Goal: Task Accomplishment & Management: Complete application form

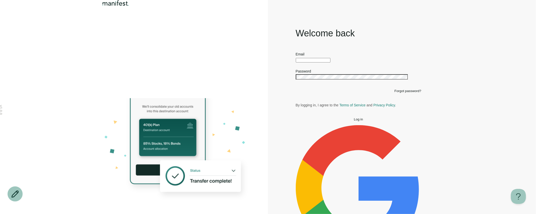
click at [303, 63] on input "text" at bounding box center [313, 60] width 35 height 5
type input "**********"
click at [296, 118] on button "Log in" at bounding box center [359, 120] width 126 height 4
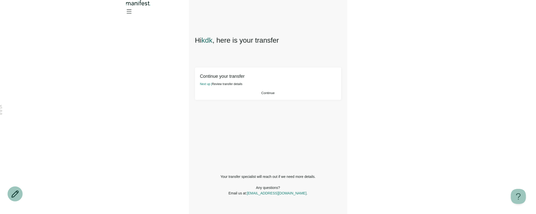
click at [272, 95] on span "Continue" at bounding box center [267, 93] width 13 height 4
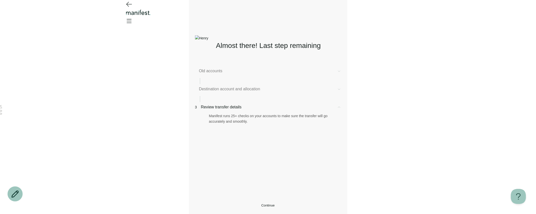
click at [220, 73] on span "Old accounts" at bounding box center [266, 71] width 134 height 6
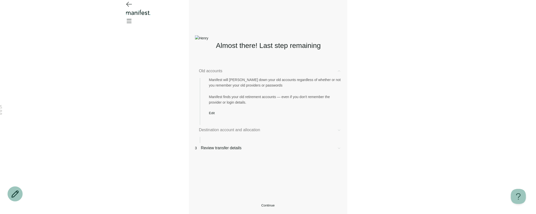
click at [212, 115] on button "Edit" at bounding box center [212, 113] width 6 height 4
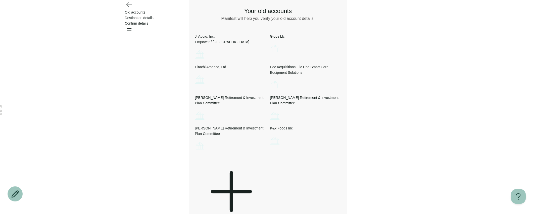
scroll to position [98, 0]
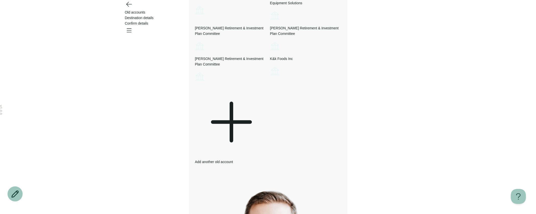
click at [261, 152] on div "Add another old account" at bounding box center [230, 126] width 71 height 78
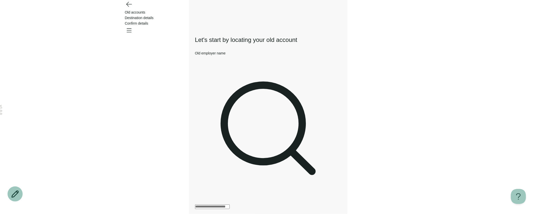
click at [226, 205] on input "Old employer name" at bounding box center [212, 207] width 35 height 5
type input "*******"
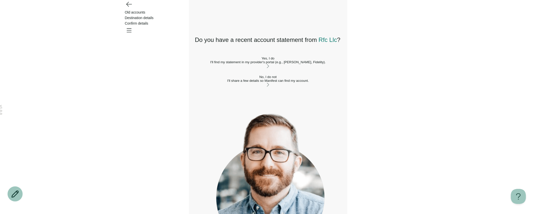
click at [221, 64] on div "I'll find my statement in my provider's portal (e.g., [PERSON_NAME], Fidelity)." at bounding box center [268, 62] width 146 height 4
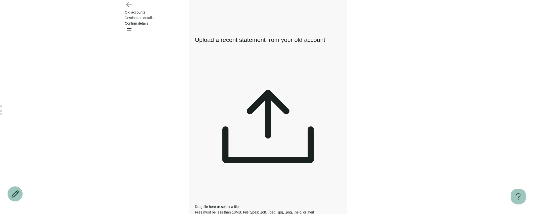
click at [270, 75] on icon at bounding box center [268, 129] width 146 height 146
click at [239, 205] on span "select a file" at bounding box center [230, 207] width 18 height 4
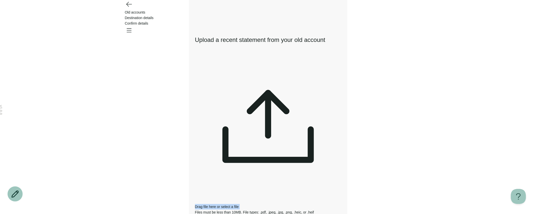
click at [239, 205] on span "select a file" at bounding box center [230, 207] width 18 height 4
click at [239, 110] on div "Upload a recent statement from your old account Drag file here or select a file…" at bounding box center [268, 214] width 146 height 375
click at [239, 205] on span "select a file" at bounding box center [230, 207] width 18 height 4
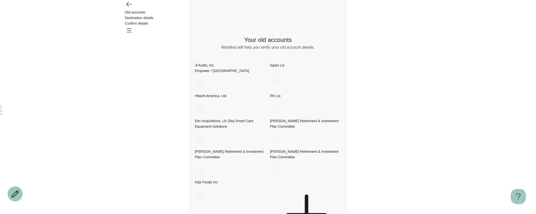
click at [130, 8] on icon "Go back" at bounding box center [129, 4] width 8 height 8
